Goal: Find specific page/section: Find specific page/section

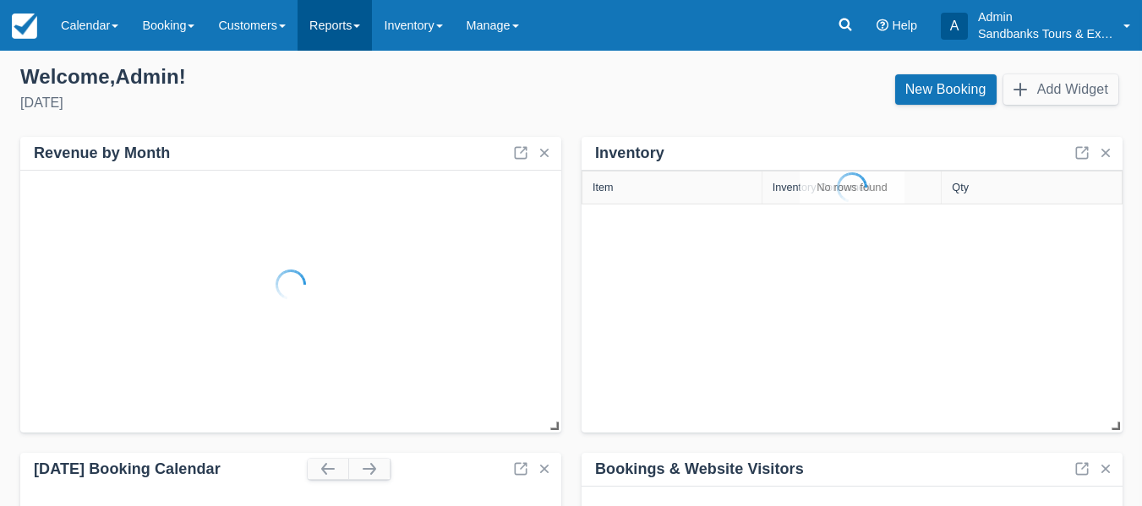
drag, startPoint x: 357, startPoint y: 25, endPoint x: 352, endPoint y: 37, distance: 12.6
click at [357, 25] on link "Reports" at bounding box center [334, 25] width 74 height 51
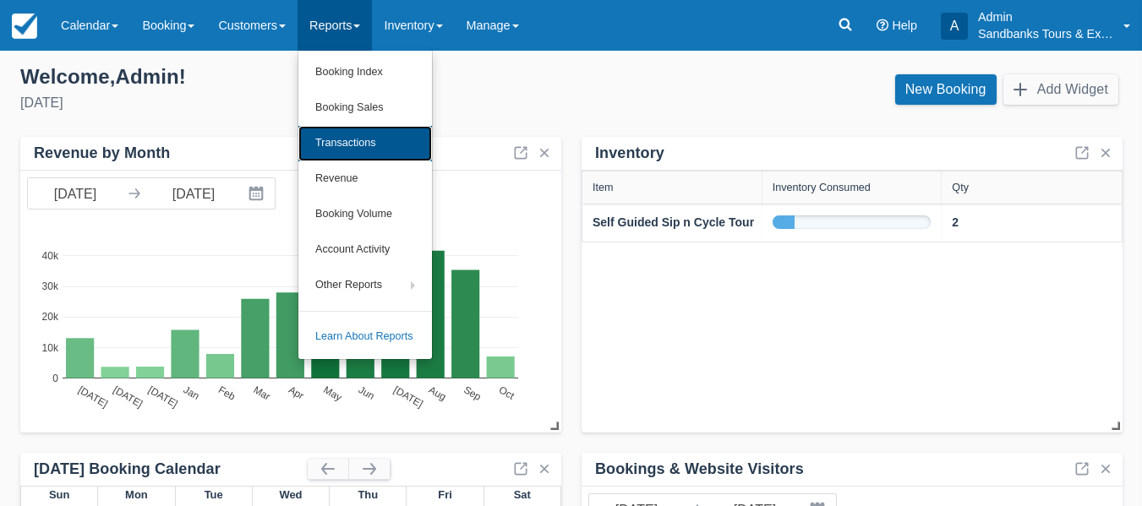
click at [338, 144] on link "Transactions" at bounding box center [365, 143] width 134 height 35
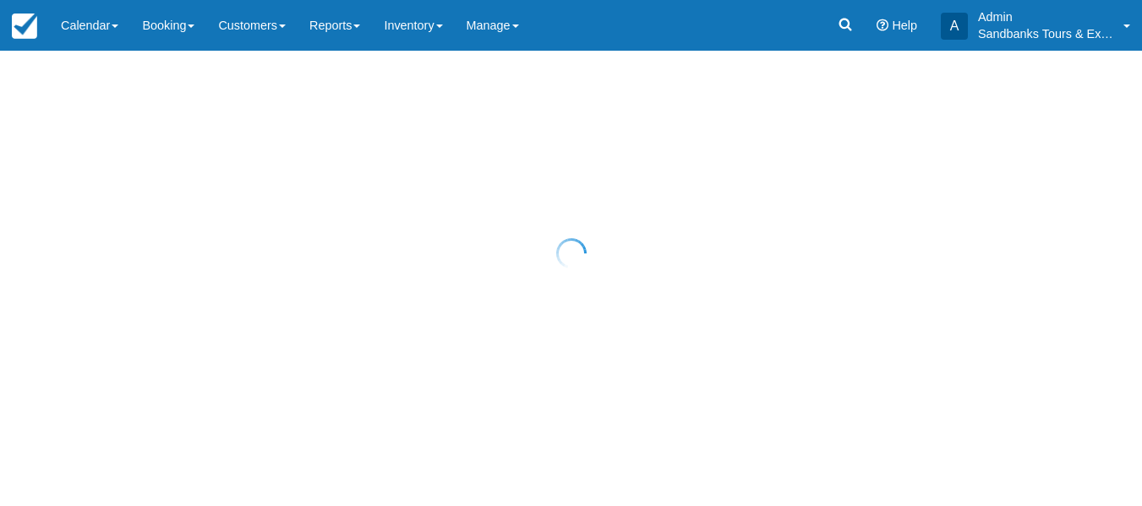
select select "10"
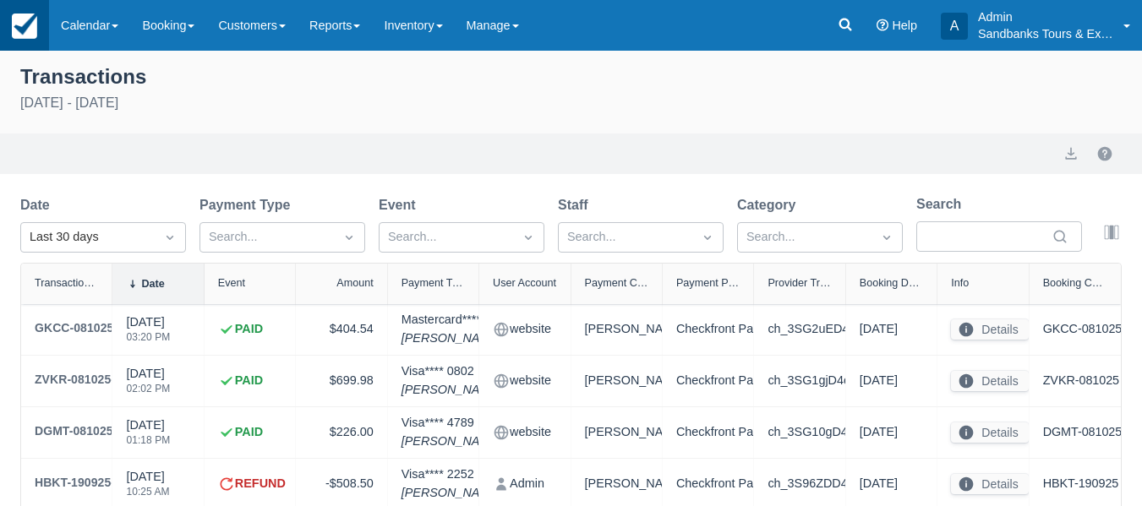
click at [37, 19] on link at bounding box center [24, 25] width 49 height 51
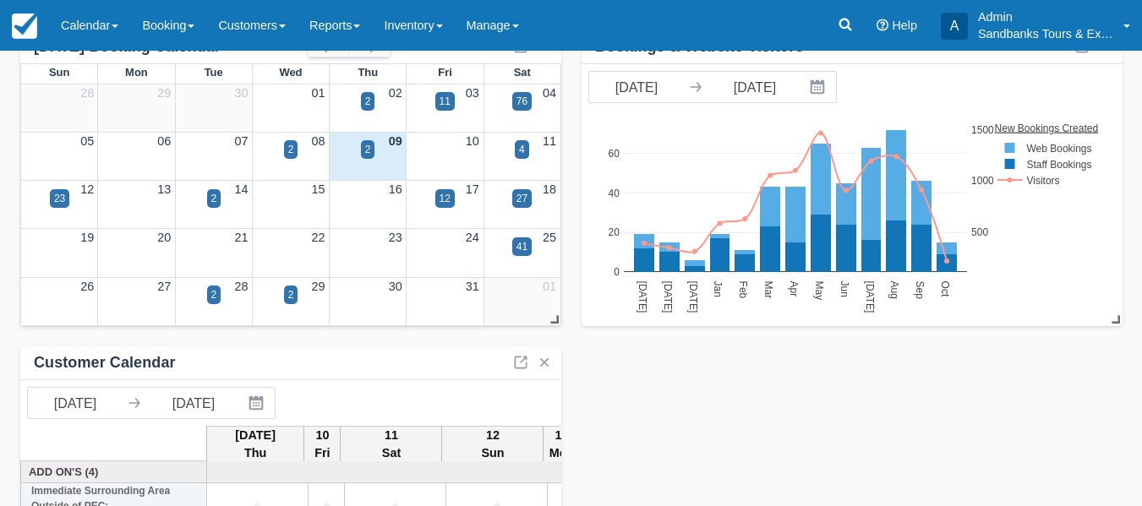
scroll to position [572, 0]
